Goal: Task Accomplishment & Management: Complete application form

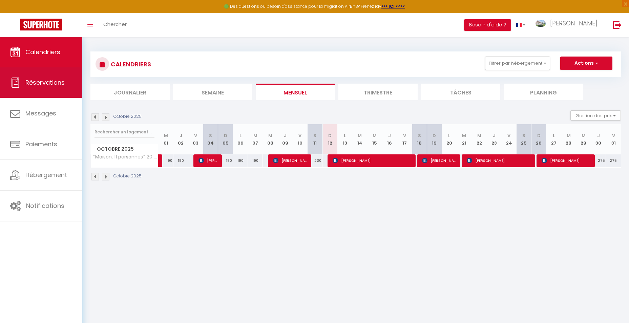
click at [42, 82] on span "Réservations" at bounding box center [44, 82] width 39 height 8
select select "not_cancelled"
select select
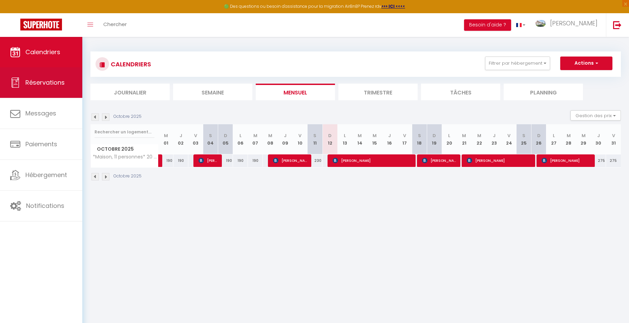
select select
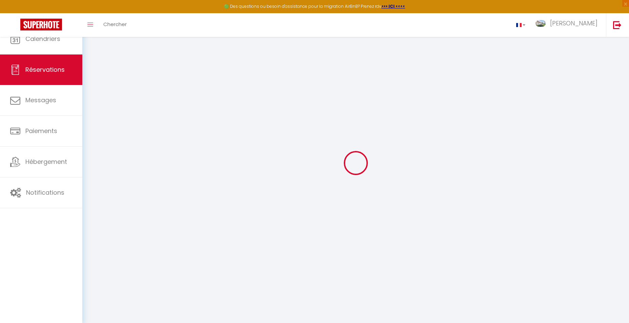
select select "all"
select select
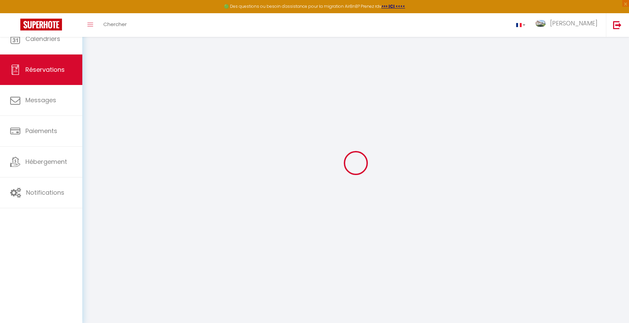
select select
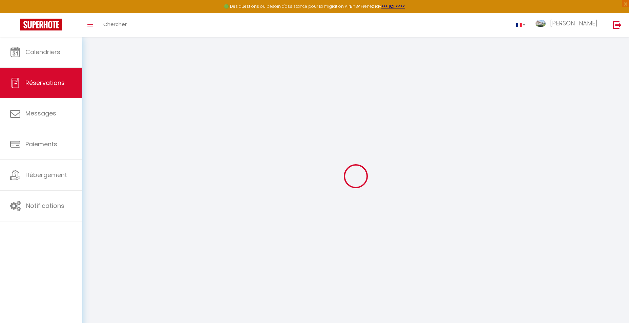
select select
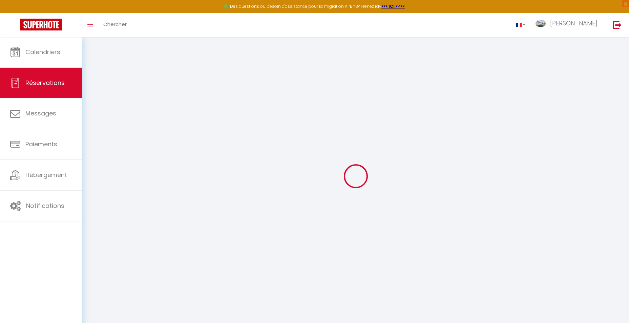
select select
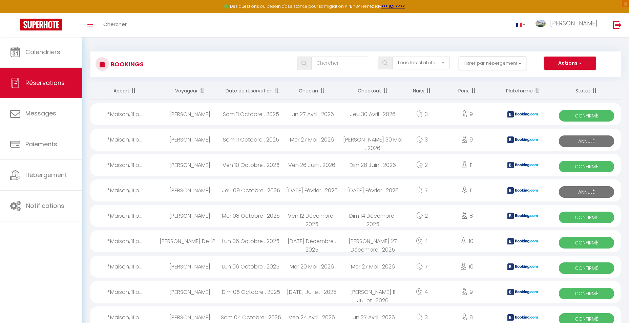
click at [242, 166] on div "Ven 10 Octobre . 2025" at bounding box center [251, 165] width 61 height 22
select select "OK"
select select "KO"
select select "0"
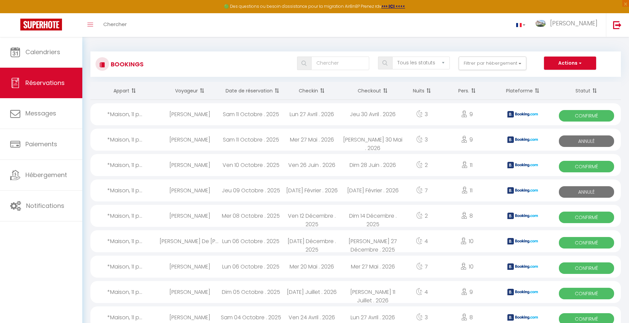
select select "1"
select select
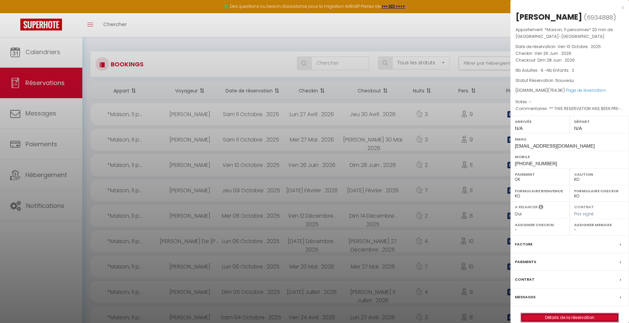
click at [566, 317] on link "Détails de la réservation" at bounding box center [570, 318] width 98 height 9
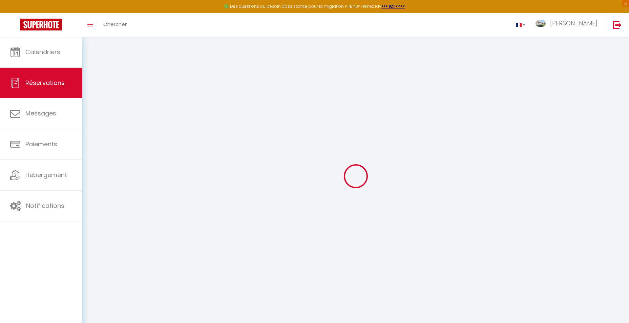
type input "[PERSON_NAME]"
type input "Sioen"
type input "[EMAIL_ADDRESS][DOMAIN_NAME]"
type input "[PHONE_NUMBER]"
type input "Korenwind 39"
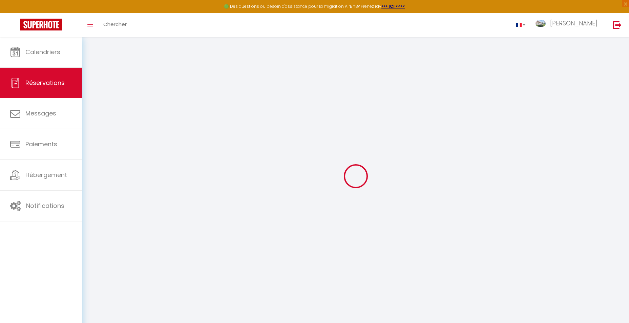
type input "[DEMOGRAPHIC_DATA]"
select select "BE"
type input "118"
type input "10.7"
select select "38646"
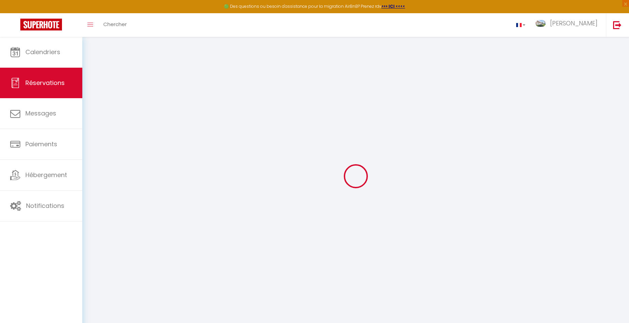
select select "1"
select select
type input "9"
type input "2"
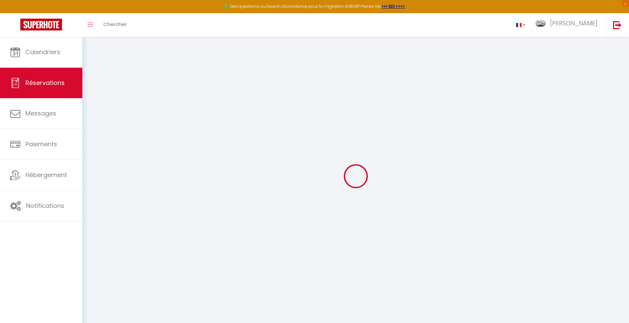
select select "12"
select select
type input "494.1"
checkbox input "false"
select select "2"
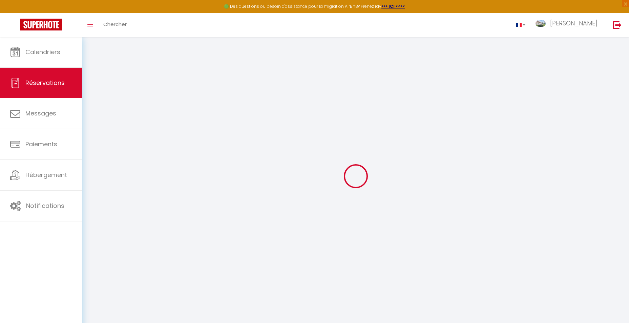
type input "0"
select select
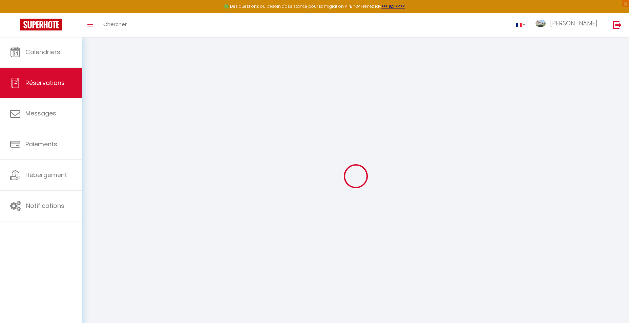
select select "14"
checkbox input "false"
select select
checkbox input "false"
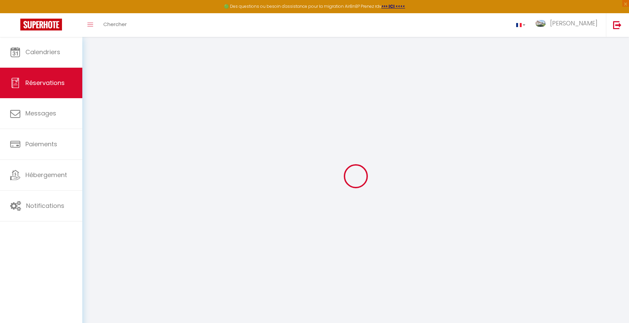
select select
checkbox input "false"
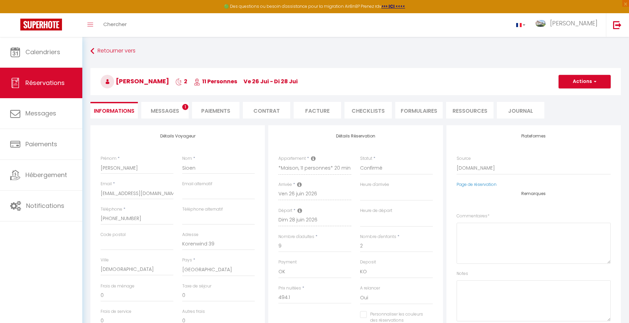
select select
checkbox input "false"
type textarea "** THIS RESERVATION HAS BEEN PRE-PAID ** BOOKING NOTE : Payment charge is EUR 1…"
type input "200"
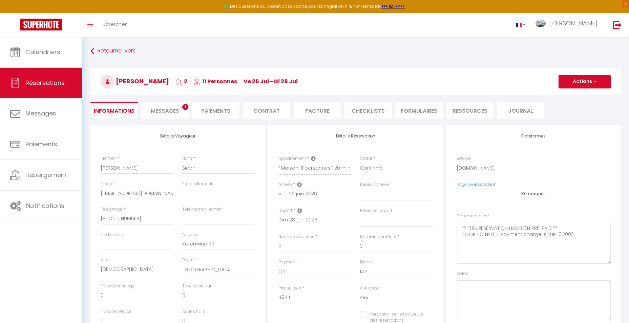
type input "70.2"
select select
checkbox input "false"
select select
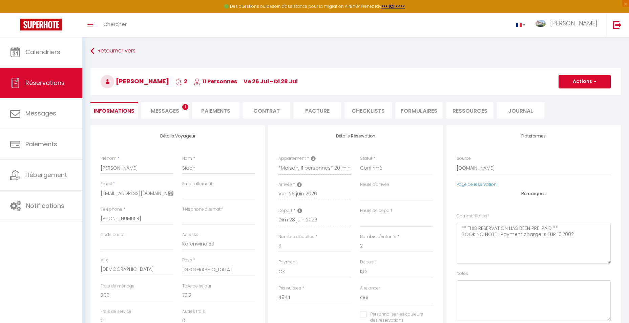
select select
click at [322, 111] on li "Facture" at bounding box center [317, 110] width 47 height 17
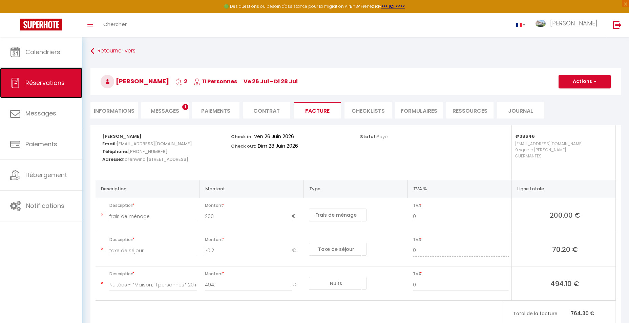
click at [43, 81] on span "Réservations" at bounding box center [44, 83] width 39 height 8
select select "not_cancelled"
select select
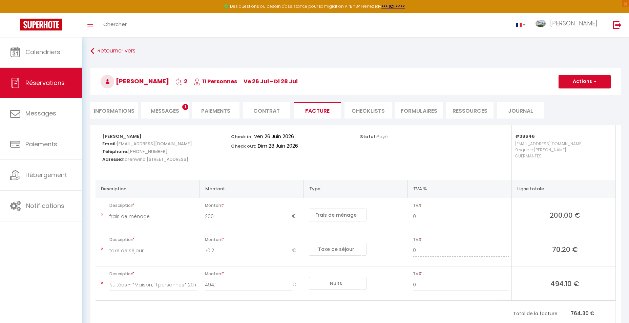
select select
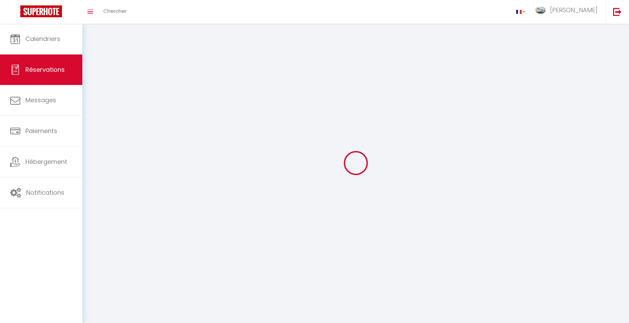
select select
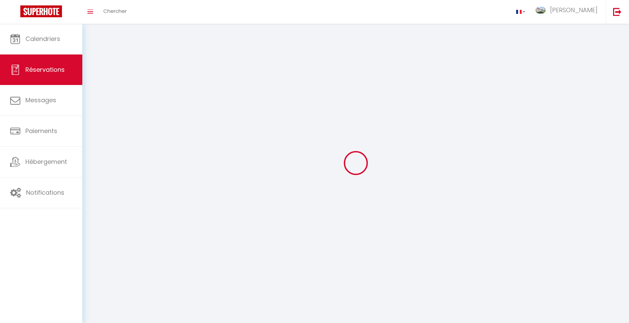
select select
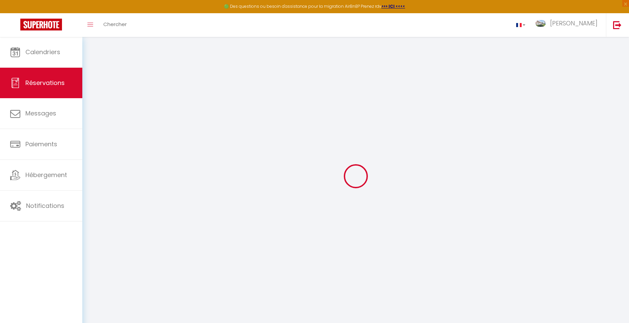
select select "all"
select select
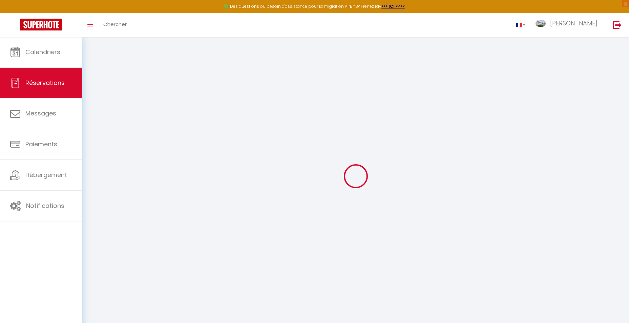
select select
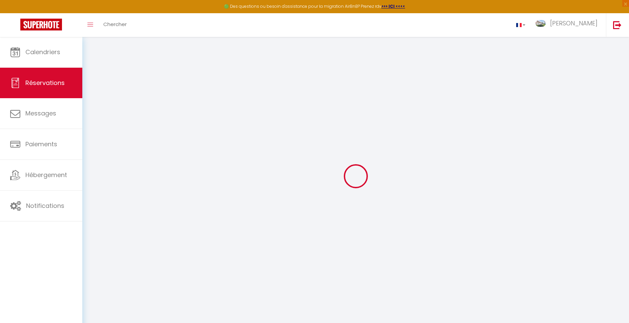
select select
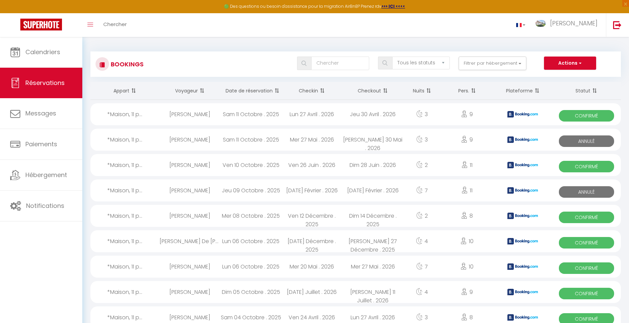
click at [247, 140] on div "Sam 11 Octobre . 2025" at bounding box center [251, 140] width 61 height 22
select select "OK"
select select "KO"
select select "0"
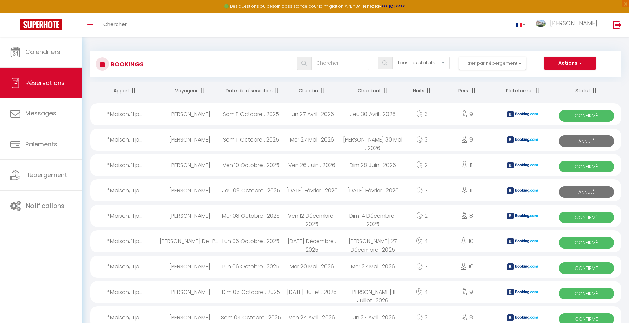
select select "1"
select select
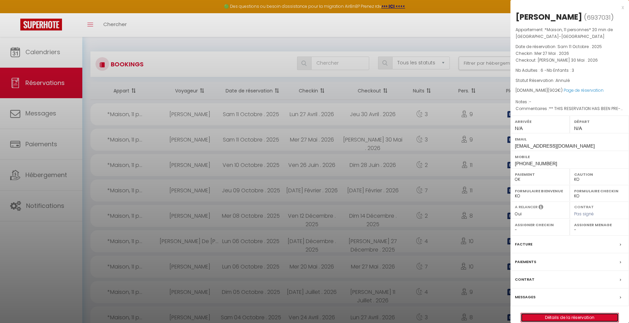
click at [560, 317] on link "Détails de la réservation" at bounding box center [570, 318] width 98 height 9
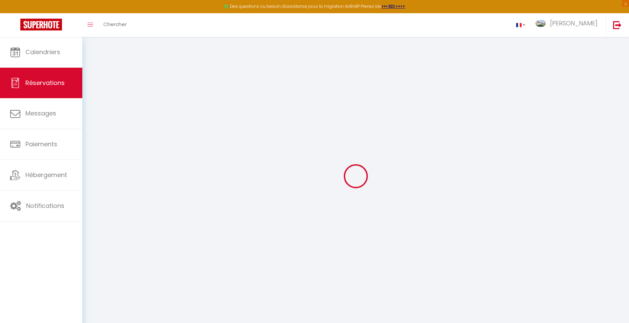
type input "[PERSON_NAME]"
type input "Blok"
type input "[EMAIL_ADDRESS][DOMAIN_NAME]"
type input "[PHONE_NUMBER]"
type input "3771 JD"
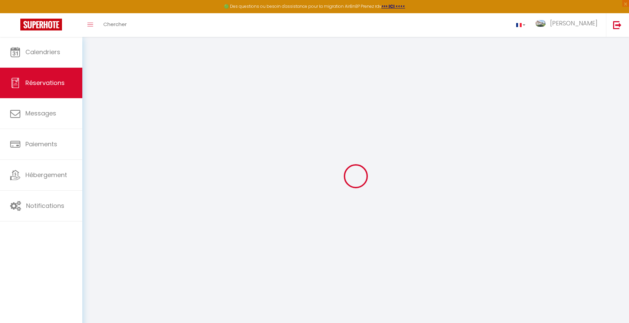
type input "[STREET_ADDRESS]"
type input "Barneveld"
select select "NL"
type input "141.41"
type input "12.63"
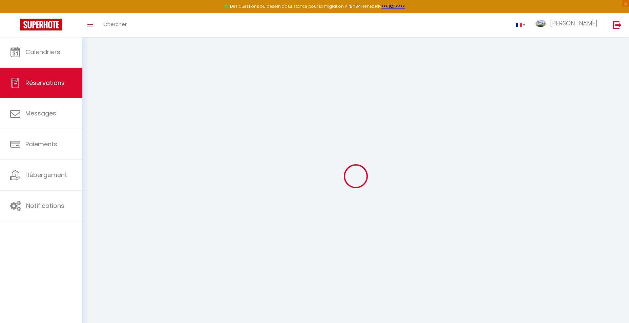
select select "38646"
select select "0"
select select
type input "6"
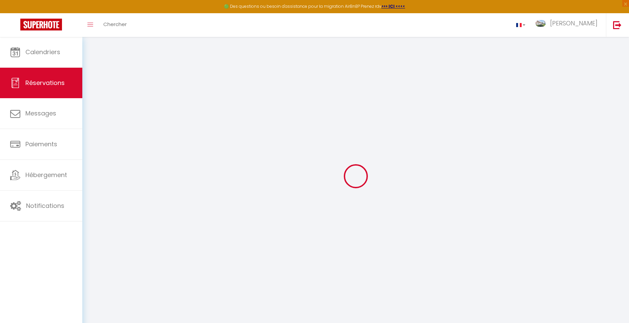
type input "3"
select select "10"
select select
type input "631.8"
checkbox input "false"
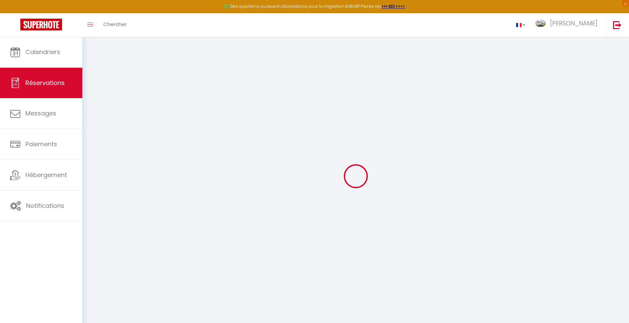
select select "2"
type input "0"
select select
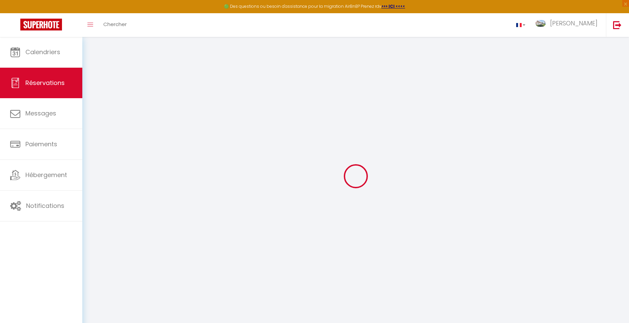
select select
select select "14"
checkbox input "false"
select select
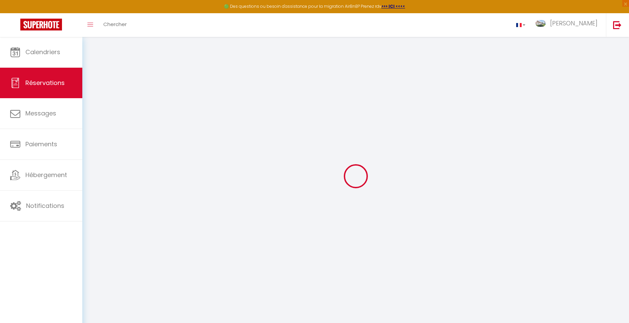
checkbox input "false"
select select
checkbox input "false"
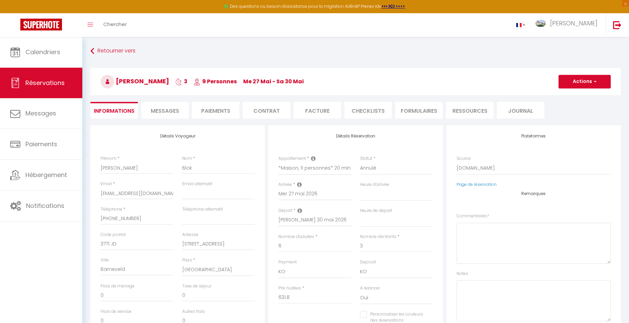
select select
checkbox input "false"
type textarea "** THIS RESERVATION HAS BEEN PRE-PAID ** An extra bed/crib was requested. BOOKI…"
type input "200"
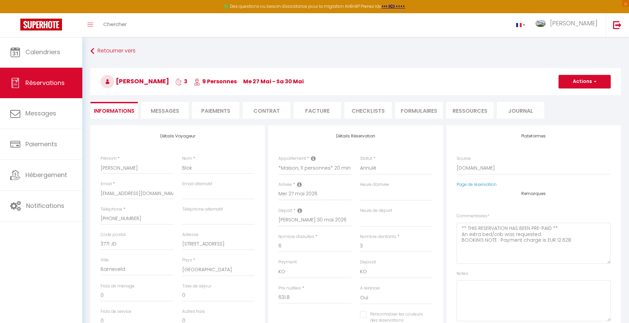
type input "70.2"
select select
checkbox input "false"
select select
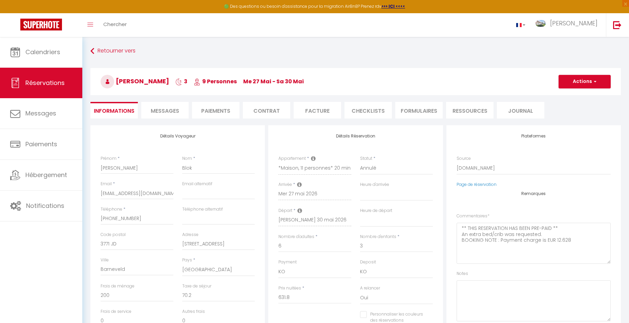
select select
click at [317, 112] on li "Facture" at bounding box center [317, 110] width 47 height 17
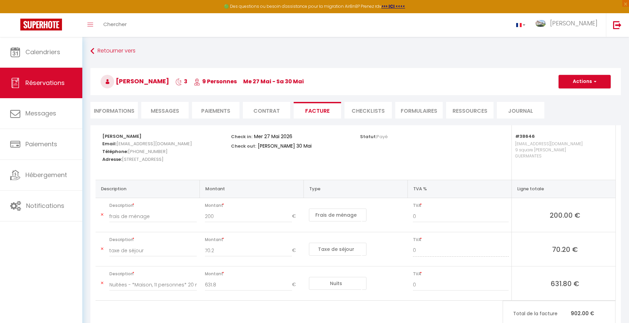
click at [14, 276] on div "Calendriers Réservations Messages Paiements Hébergement Notifications" at bounding box center [41, 187] width 82 height 301
click at [44, 83] on span "Réservations" at bounding box center [44, 83] width 39 height 8
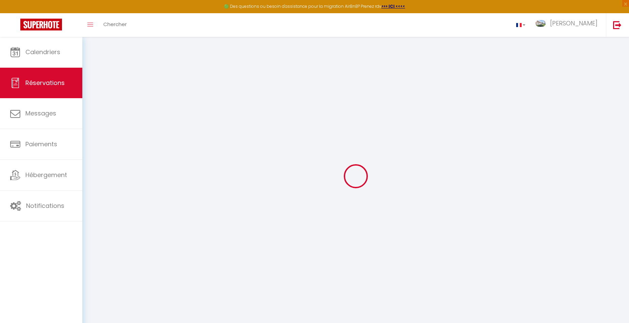
select select "all"
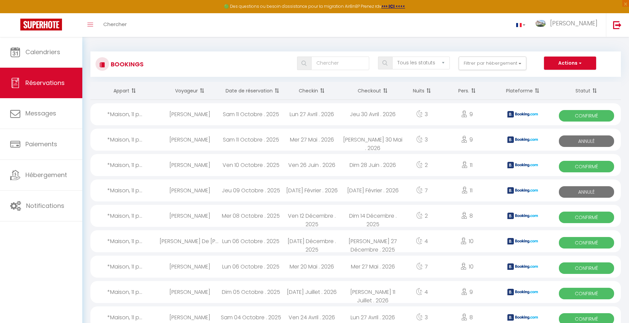
click at [264, 115] on div "Sam 11 Octobre . 2025" at bounding box center [251, 114] width 61 height 22
select select "OK"
select select "KO"
select select "0"
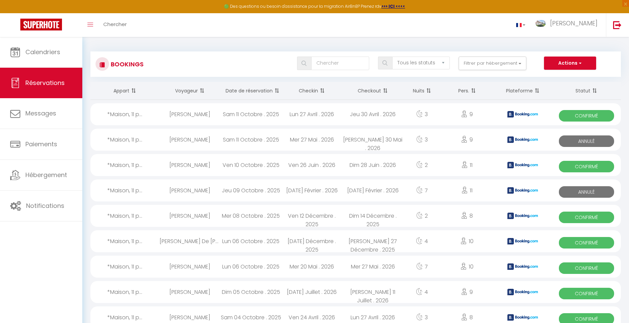
select select "1"
select select
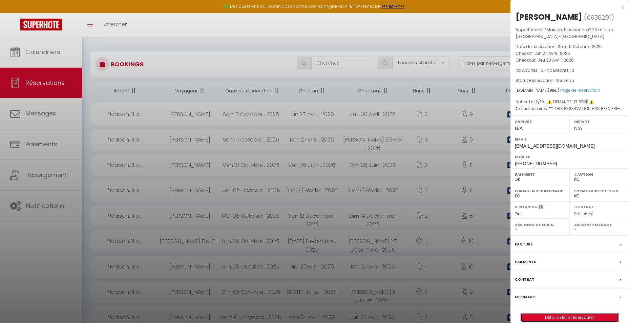
click at [568, 316] on link "Détails de la réservation" at bounding box center [570, 318] width 98 height 9
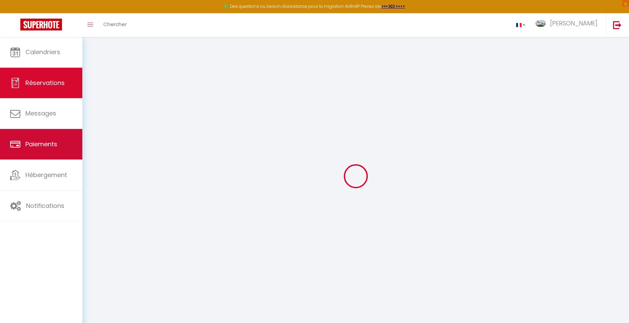
type input "[PERSON_NAME]"
type input "Blok"
type input "[EMAIL_ADDRESS][DOMAIN_NAME]"
type input "[PHONE_NUMBER]"
type input "3771 JD"
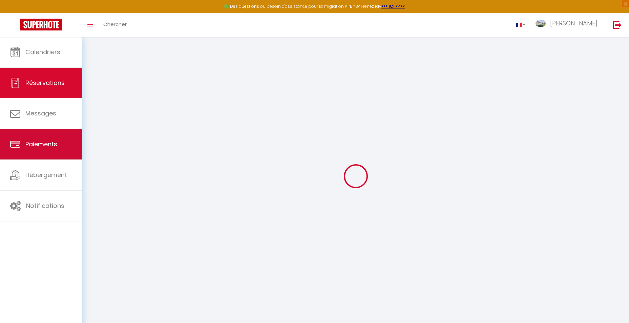
type input "[STREET_ADDRESS]"
type input "Barneveld"
select select "NL"
type input "155.04"
select select "38646"
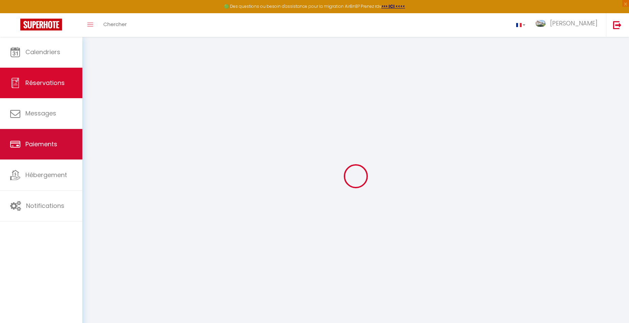
select select "1"
select select
type input "6"
type input "3"
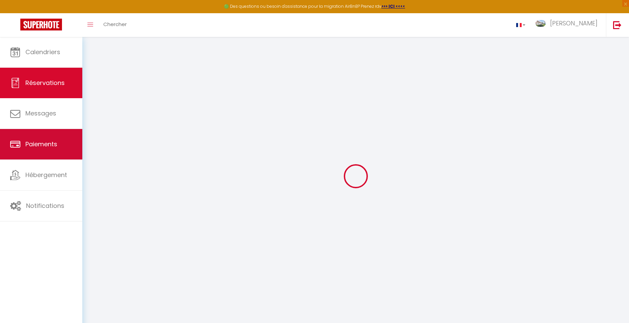
select select "12"
select select
type input "711"
checkbox input "false"
select select "2"
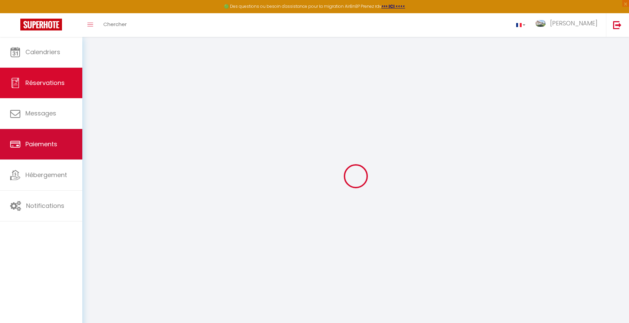
type input "0"
select select
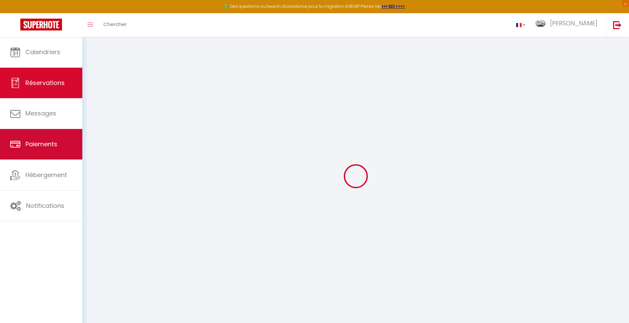
select select "14"
checkbox input "false"
select select
checkbox input "false"
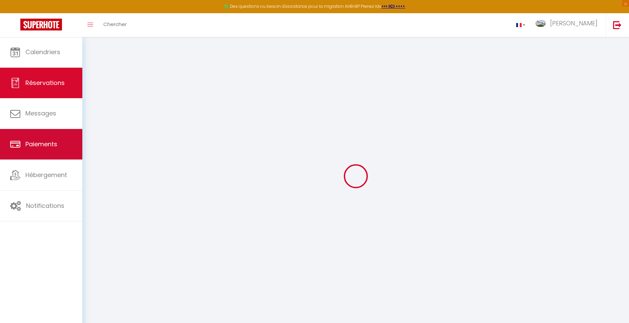
select select
checkbox input "false"
select select
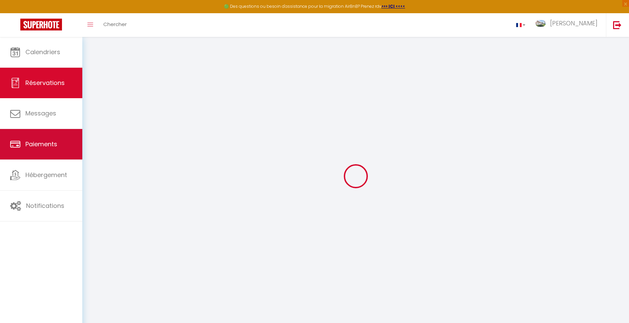
checkbox input "false"
type textarea "** THIS RESERVATION HAS BEEN PRE-PAID ** An extra bed/crib was requested. BOOKI…"
type textarea "Le 12/10 : ⚠️ DEMANDE LIT BÉBÉ ⚠️"
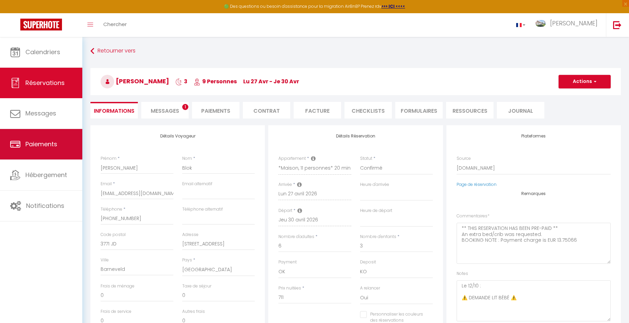
type input "200"
select select
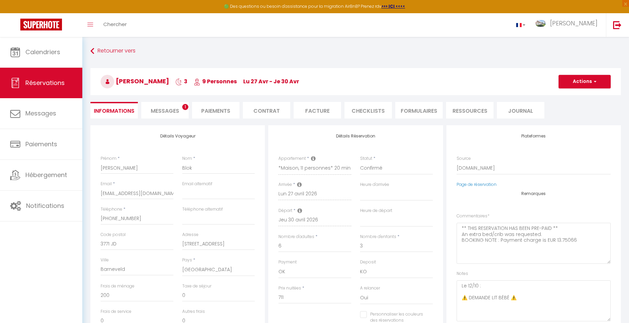
click at [121, 109] on li "Informations" at bounding box center [114, 110] width 47 height 17
click at [312, 112] on li "Facture" at bounding box center [317, 110] width 47 height 17
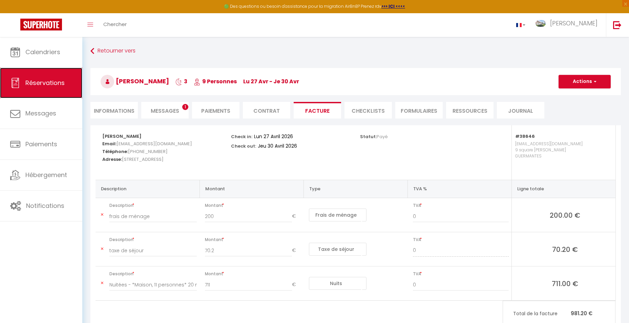
click at [38, 81] on span "Réservations" at bounding box center [44, 83] width 39 height 8
